Goal: Information Seeking & Learning: Learn about a topic

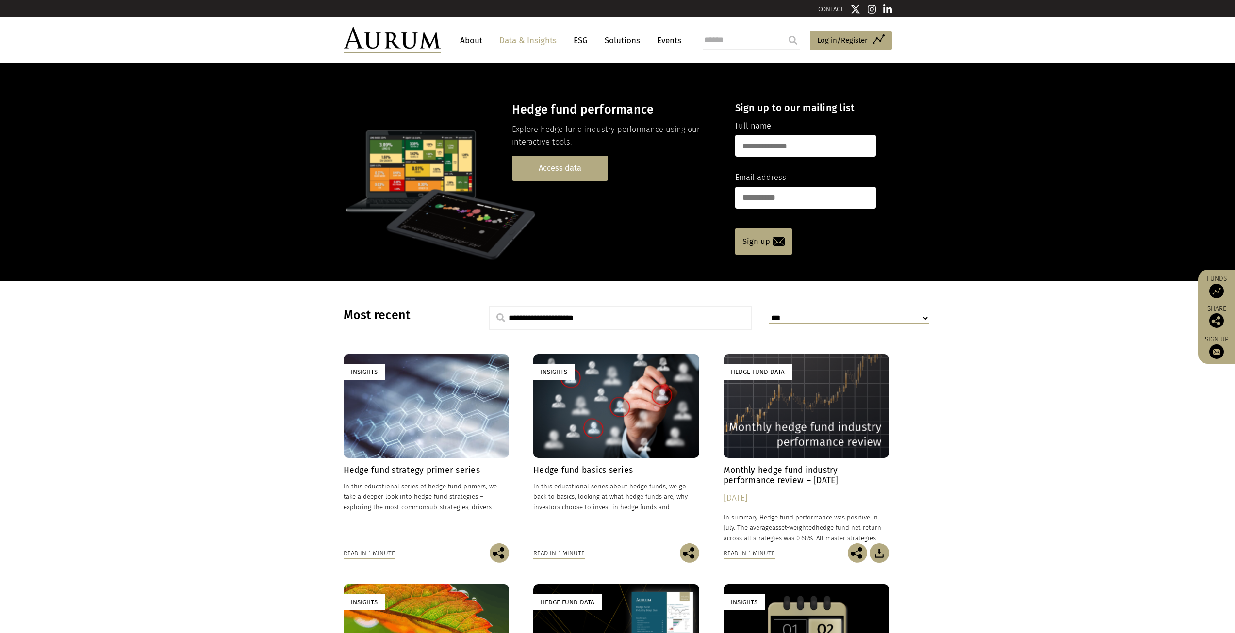
click at [551, 176] on link "Access data" at bounding box center [560, 168] width 96 height 25
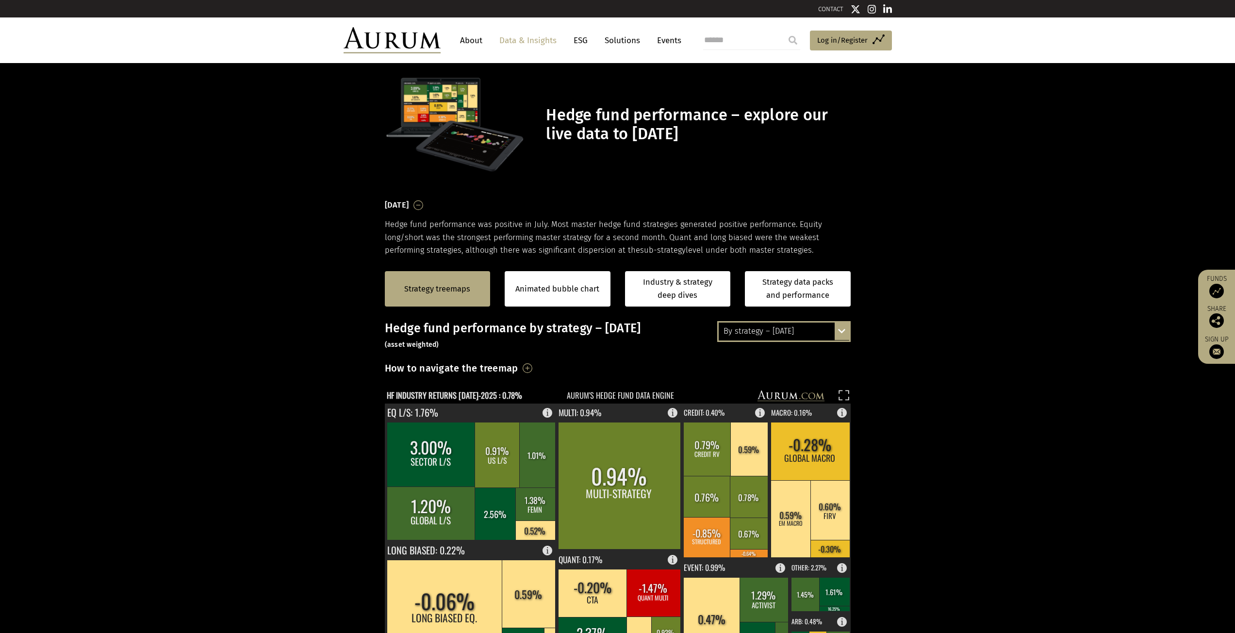
scroll to position [97, 0]
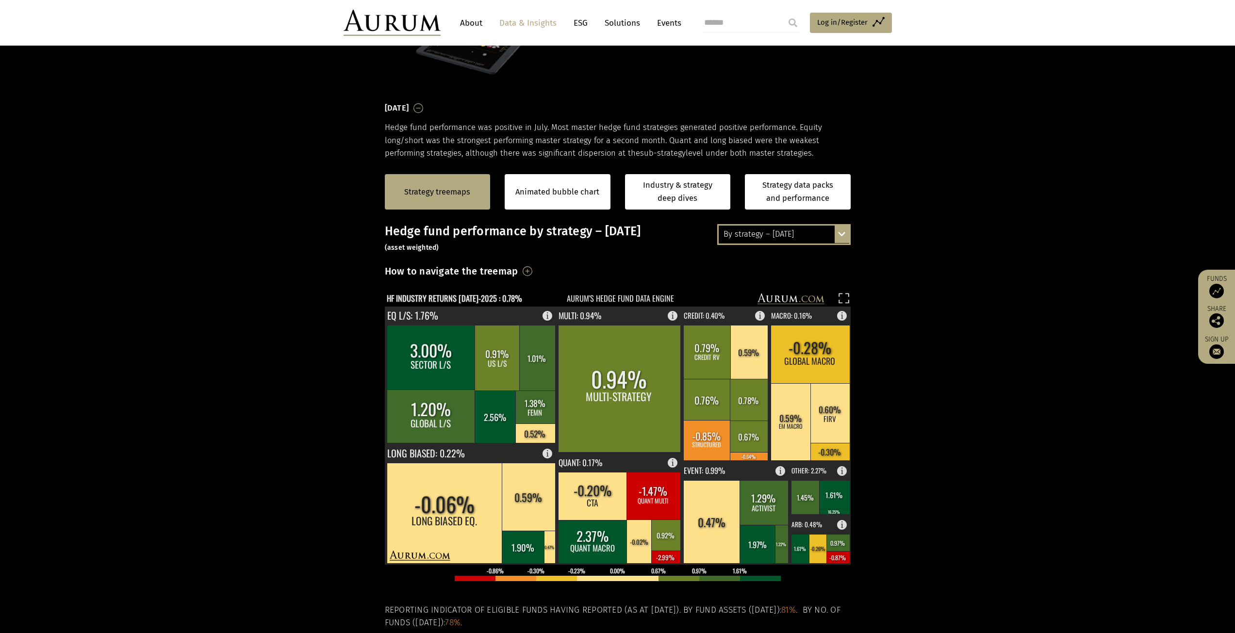
click at [796, 233] on div "By strategy – [DATE]" at bounding box center [784, 234] width 131 height 17
click at [630, 532] on rect at bounding box center [639, 542] width 26 height 44
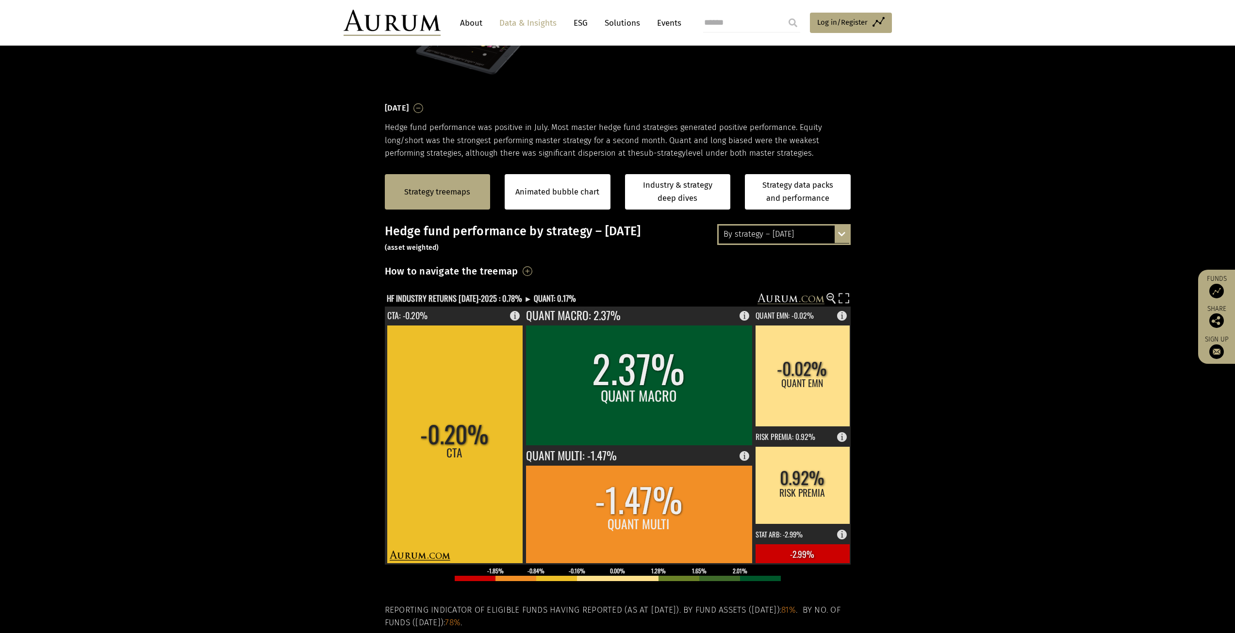
click at [787, 234] on div "By strategy – [DATE]" at bounding box center [784, 234] width 131 height 17
click at [945, 263] on section "Strategy treemaps Animated bubble chart Industry & strategy deep dives Strategy…" at bounding box center [617, 463] width 1235 height 607
click at [101, 194] on div "Strategy treemaps Animated bubble chart Industry & strategy deep dives Strategy…" at bounding box center [617, 192] width 1235 height 65
click at [767, 272] on div "By strategy – year to date" at bounding box center [784, 269] width 131 height 17
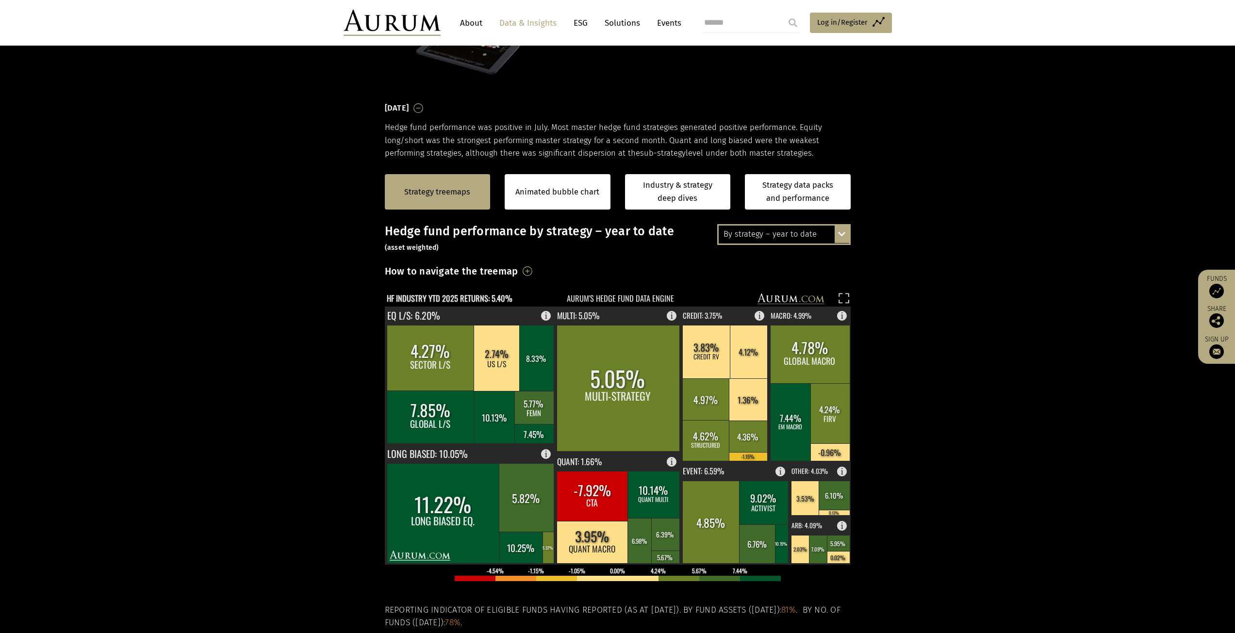
click at [809, 237] on div "By strategy – year to date" at bounding box center [784, 234] width 131 height 17
click at [760, 285] on div "2016 – [DATE]" at bounding box center [784, 287] width 131 height 17
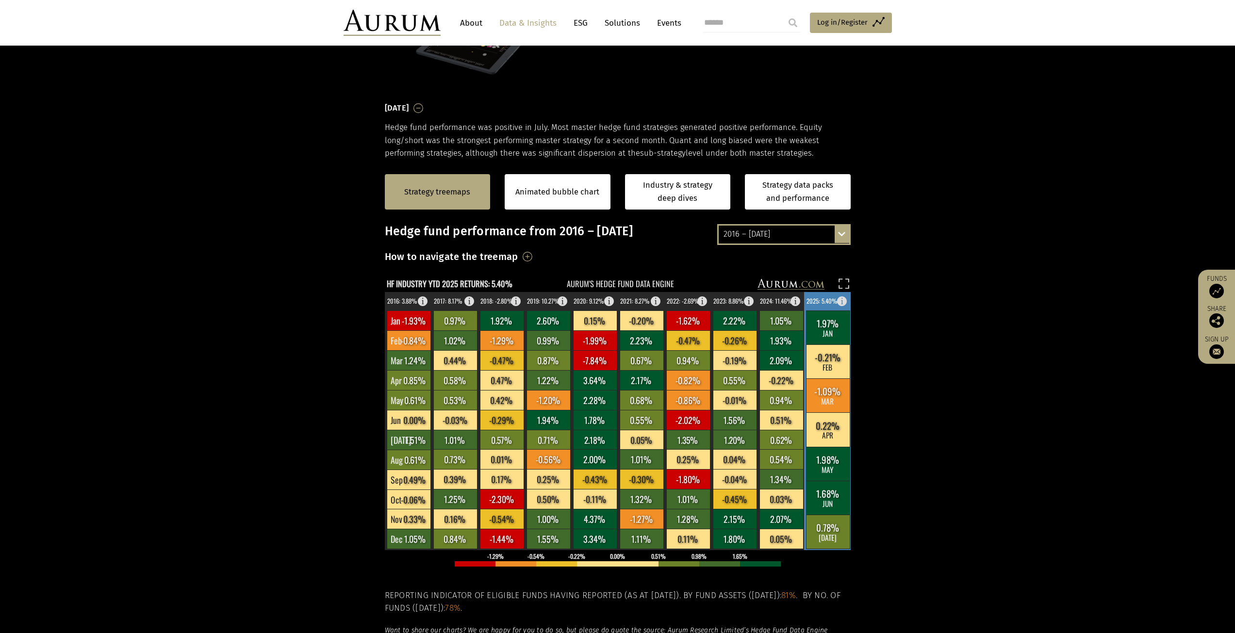
click at [829, 496] on rect at bounding box center [828, 498] width 44 height 34
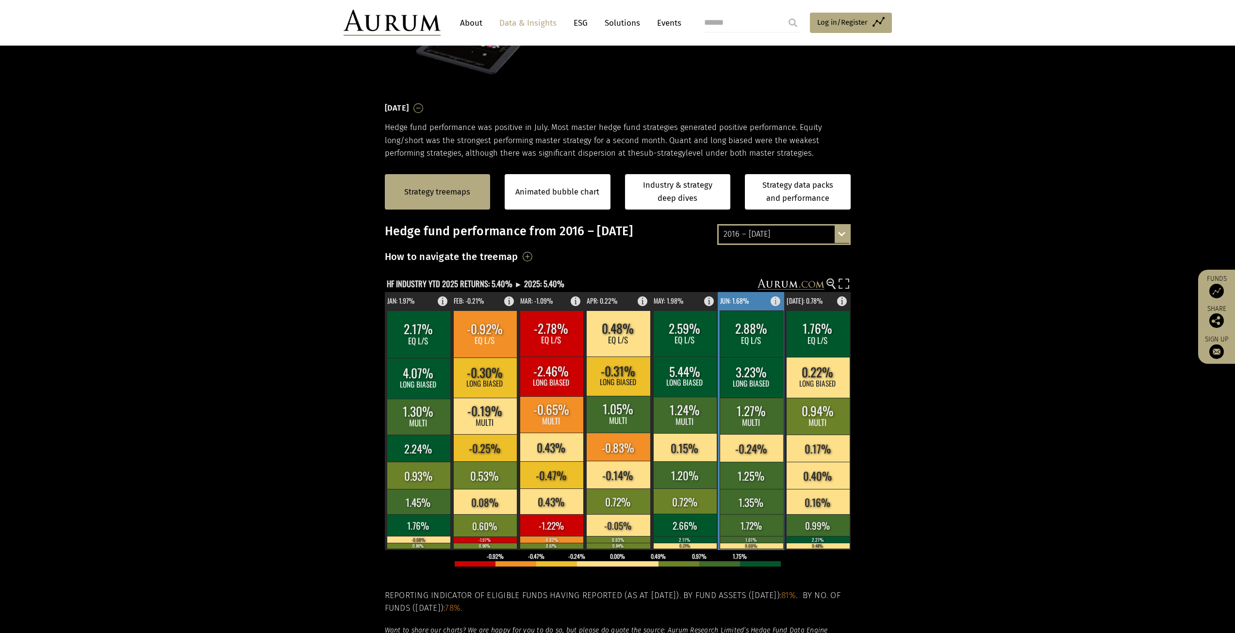
click at [762, 460] on rect at bounding box center [752, 448] width 64 height 28
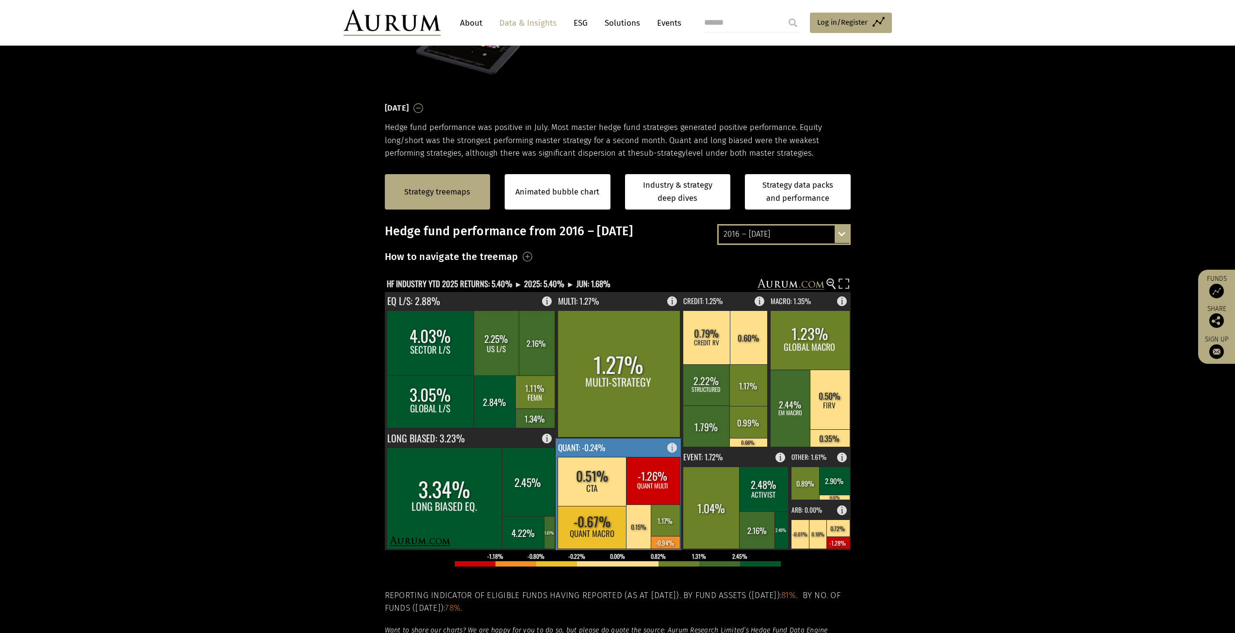
click at [624, 514] on rect at bounding box center [592, 527] width 69 height 43
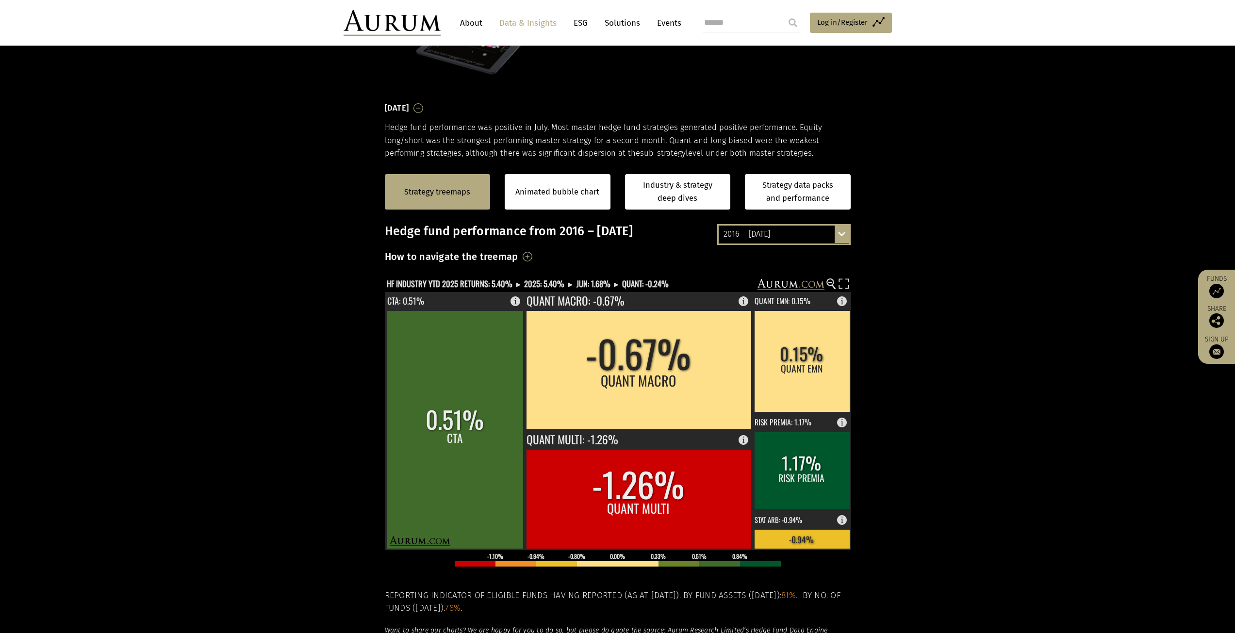
click at [754, 232] on div "2016 – [DATE]" at bounding box center [784, 234] width 131 height 17
click at [760, 256] on div "By strategy – [DATE]" at bounding box center [784, 252] width 131 height 17
